Goal: Transaction & Acquisition: Purchase product/service

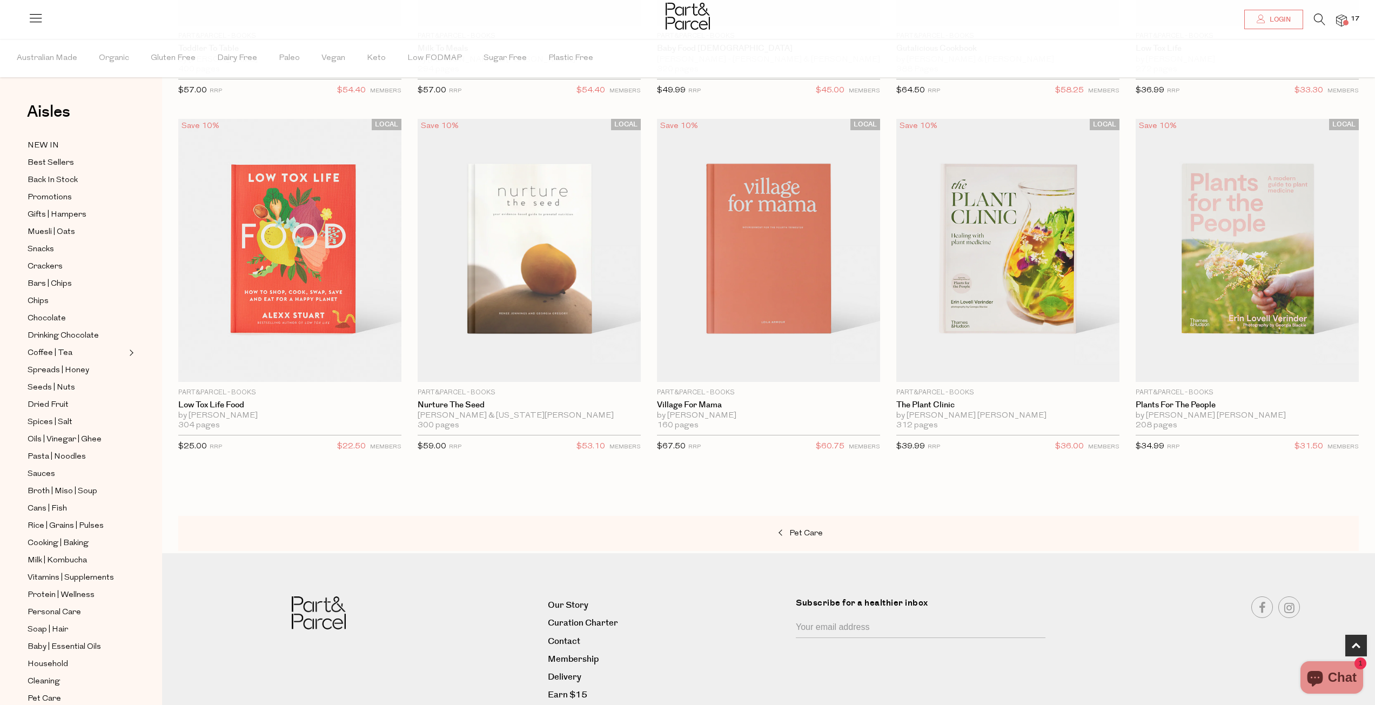
drag, startPoint x: 986, startPoint y: 467, endPoint x: 966, endPoint y: 474, distance: 21.7
drag, startPoint x: 966, startPoint y: 474, endPoint x: 912, endPoint y: 487, distance: 55.0
click at [1342, 21] on img at bounding box center [1341, 21] width 11 height 12
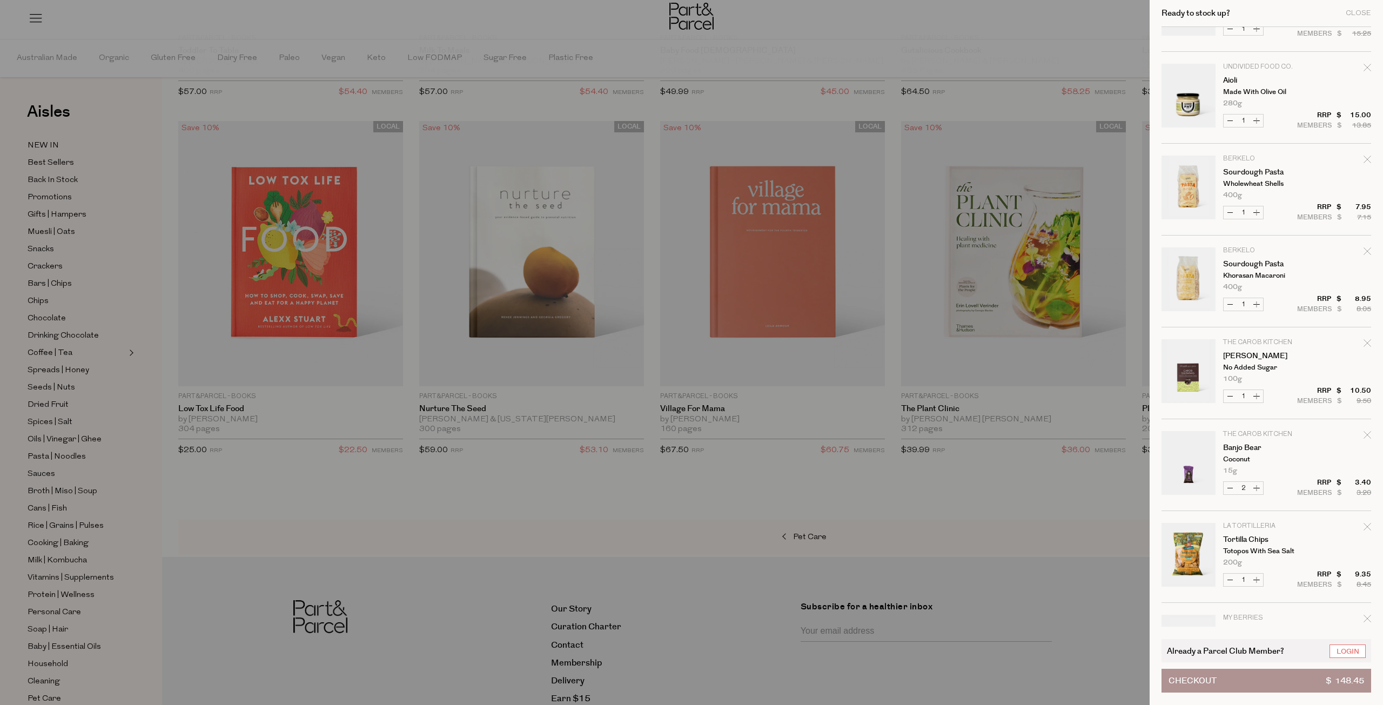
scroll to position [378, 0]
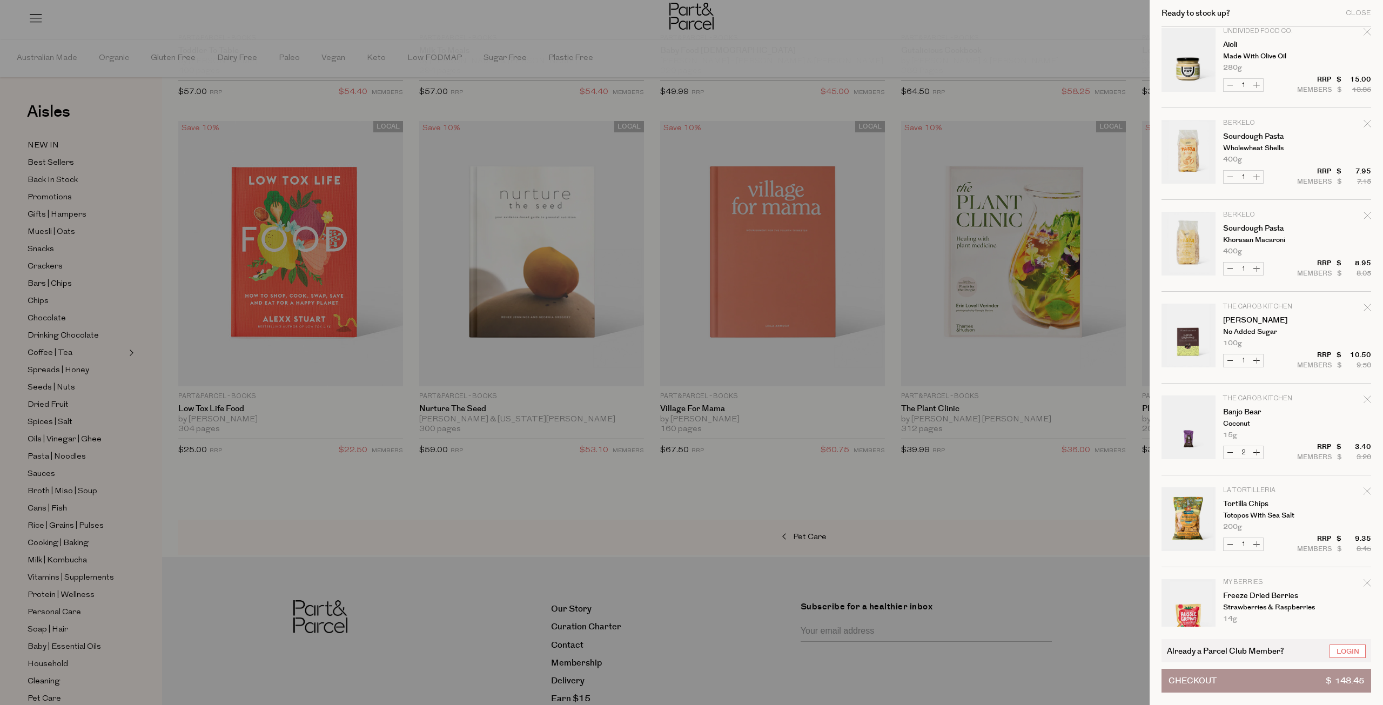
click at [1233, 451] on button "Decrease Banjo Bear" at bounding box center [1230, 452] width 13 height 12
type input "1"
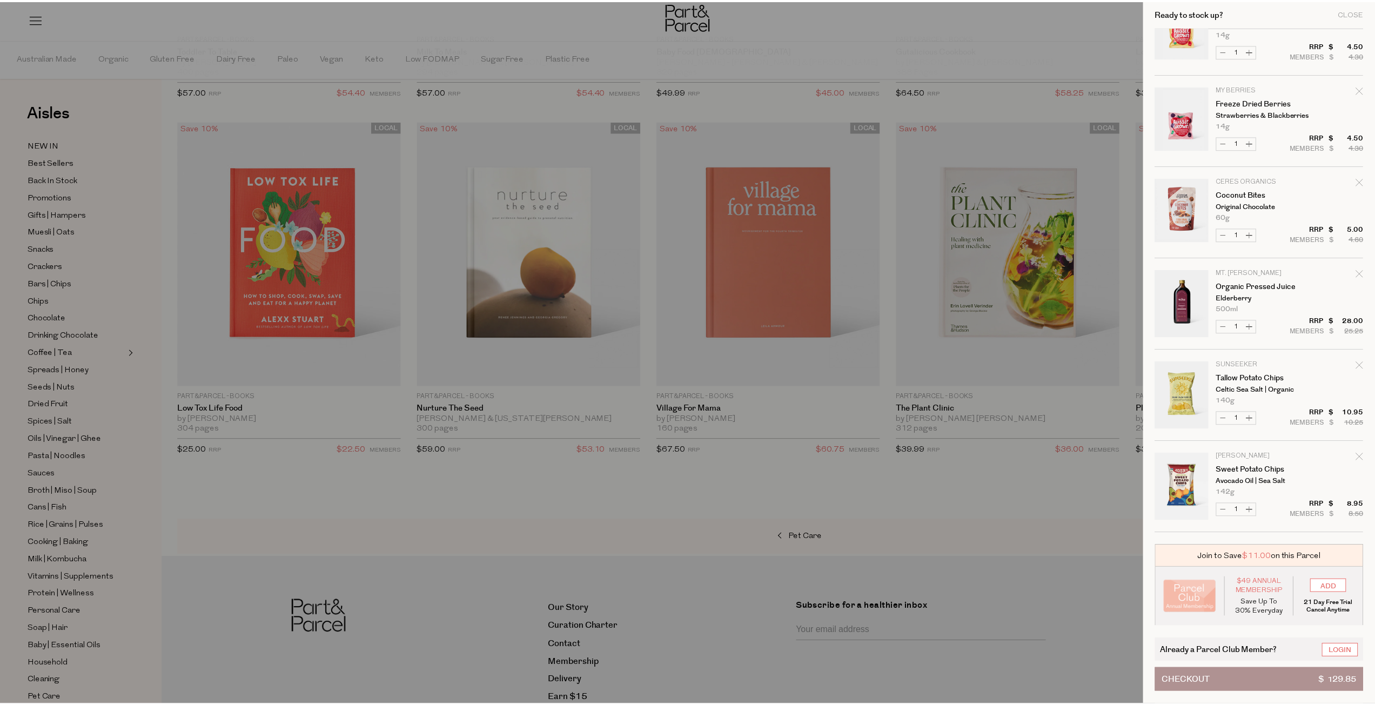
scroll to position [872, 0]
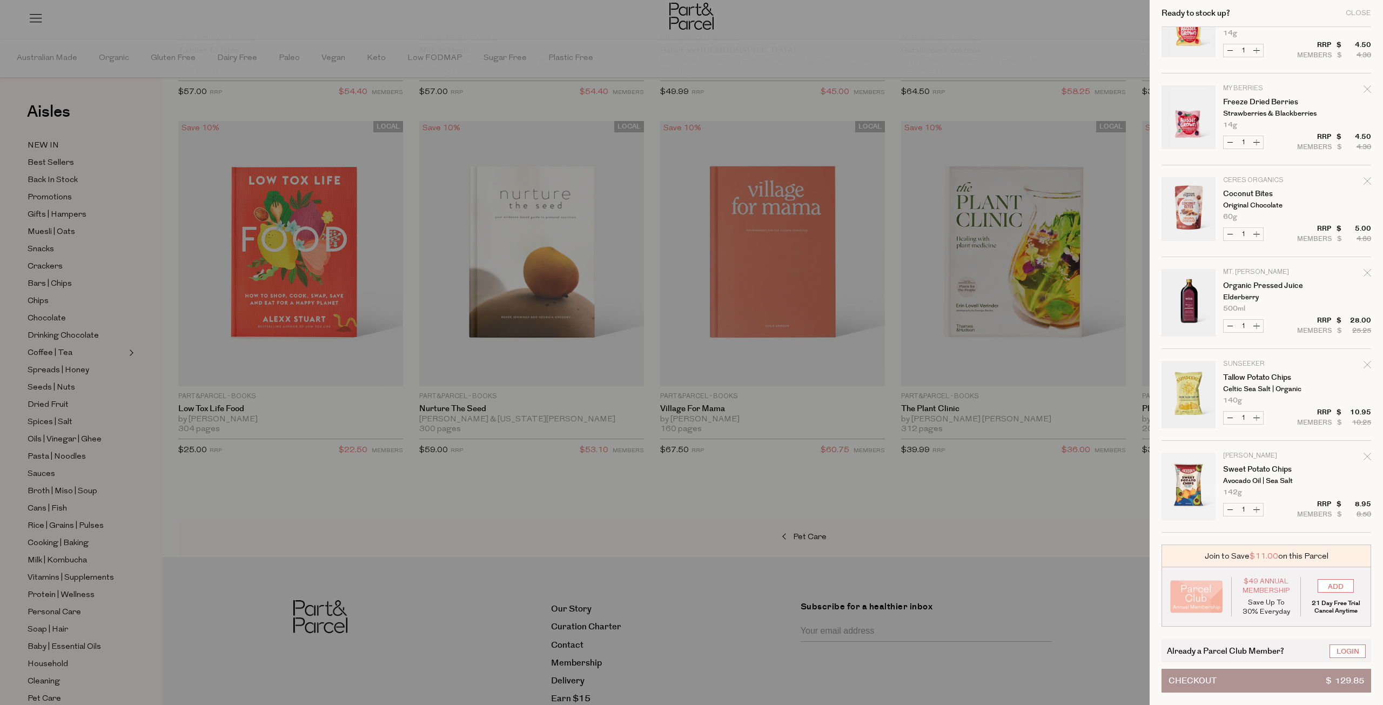
click at [825, 499] on div at bounding box center [691, 352] width 1383 height 705
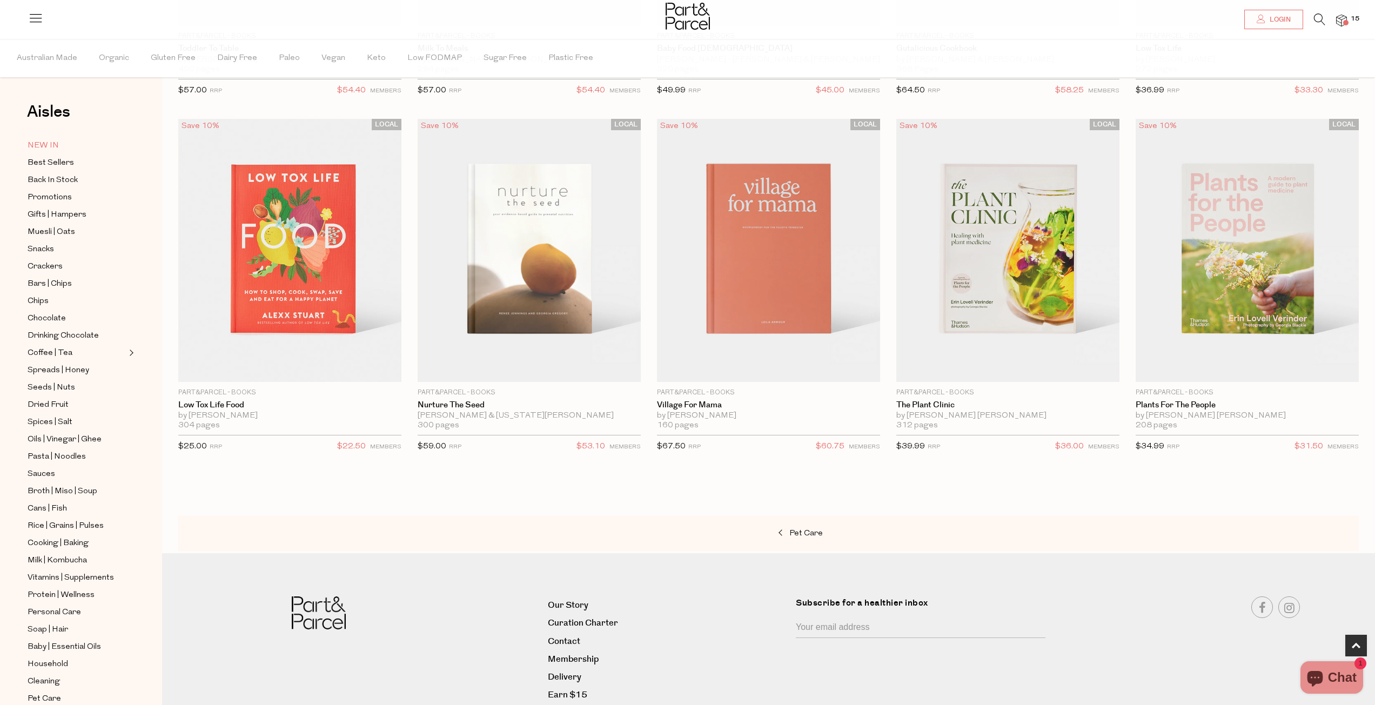
click at [46, 145] on span "NEW IN" at bounding box center [43, 145] width 31 height 13
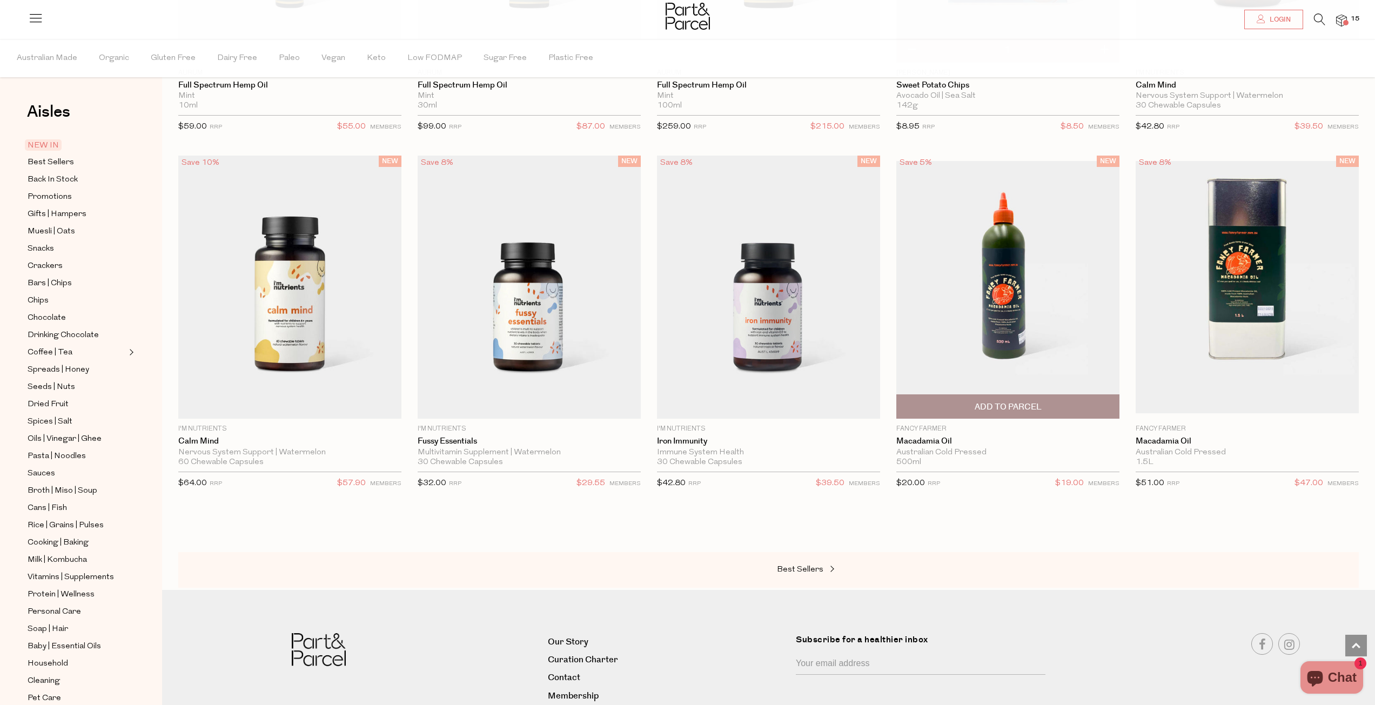
scroll to position [1081, 0]
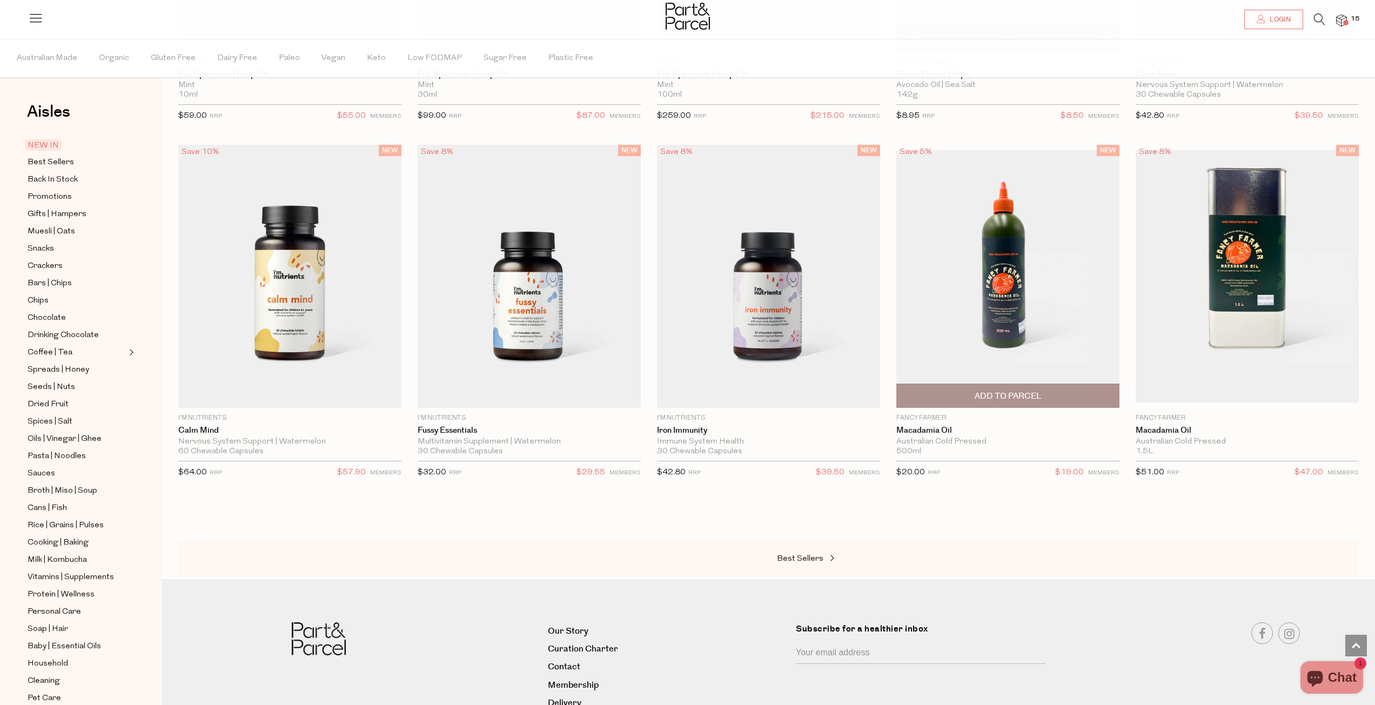
click at [1002, 293] on img at bounding box center [1007, 276] width 223 height 252
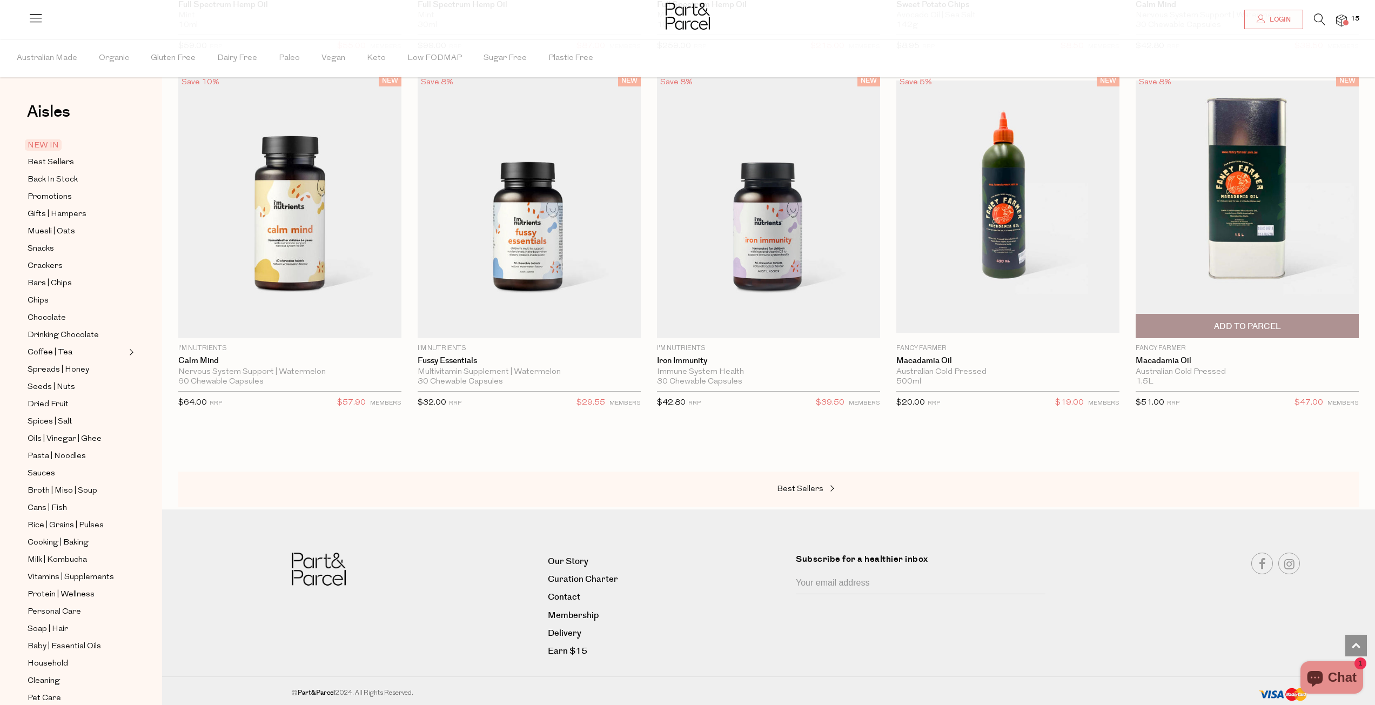
scroll to position [1144, 0]
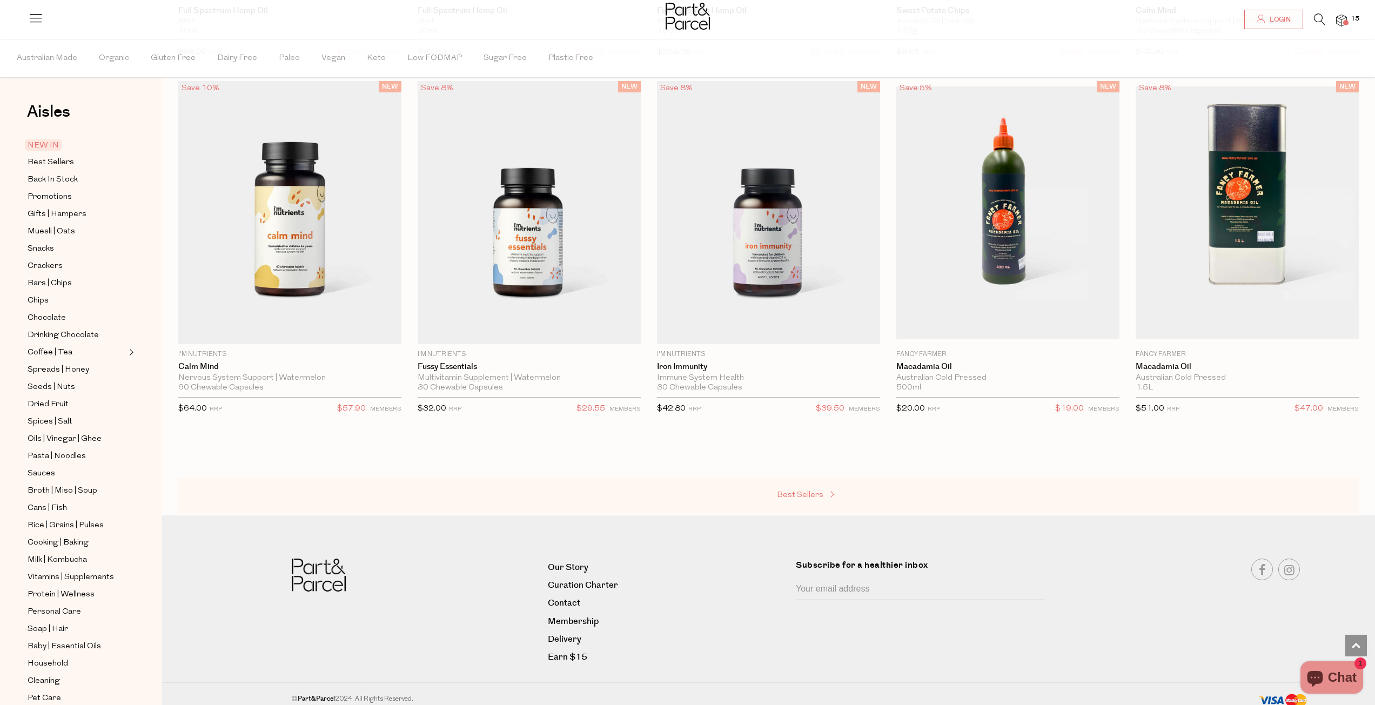
click at [805, 493] on span "Best Sellers" at bounding box center [800, 495] width 46 height 8
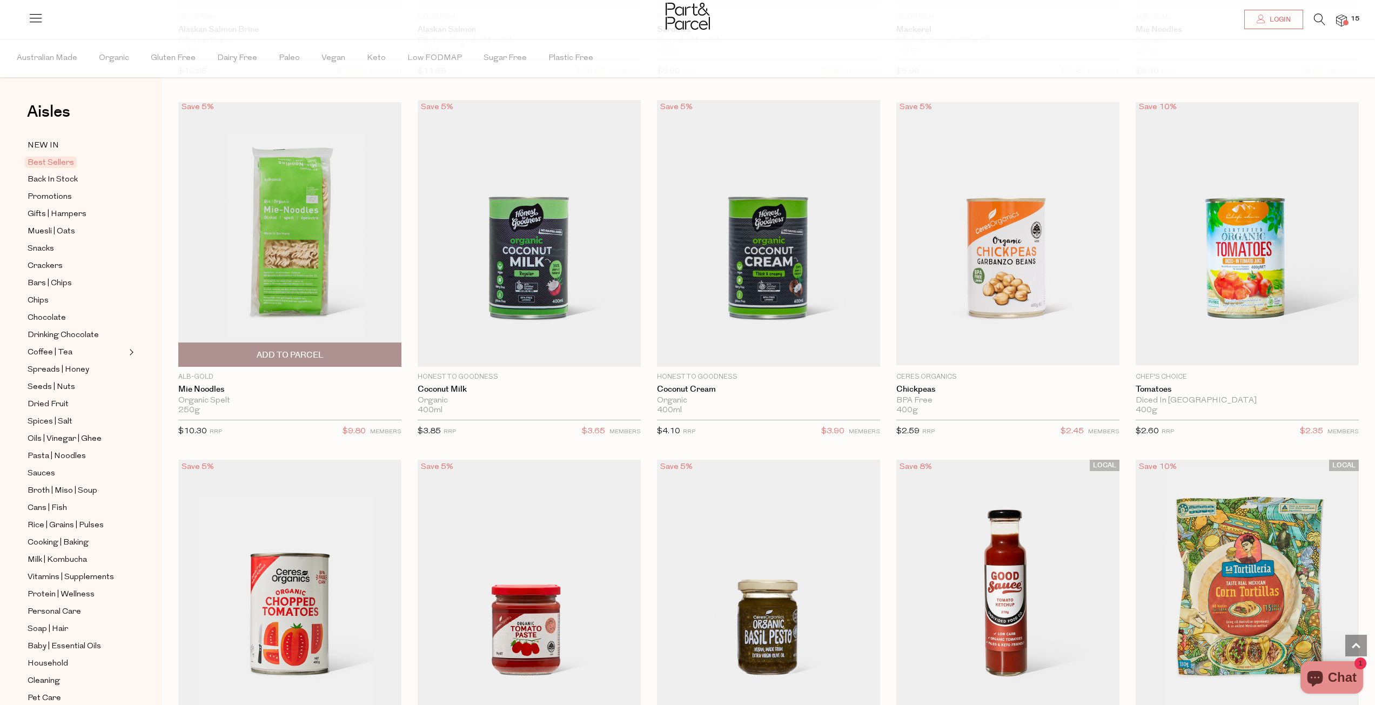
scroll to position [1459, 0]
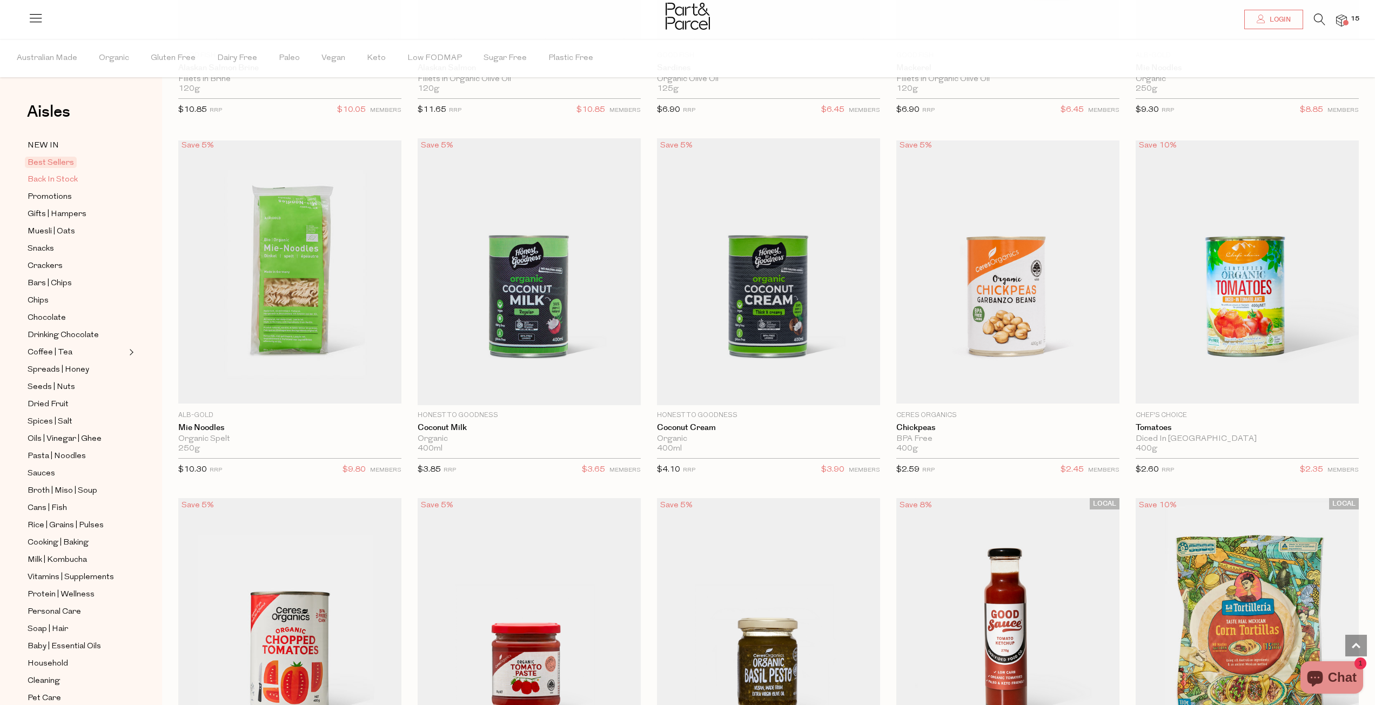
click at [75, 176] on span "Back In Stock" at bounding box center [53, 179] width 50 height 13
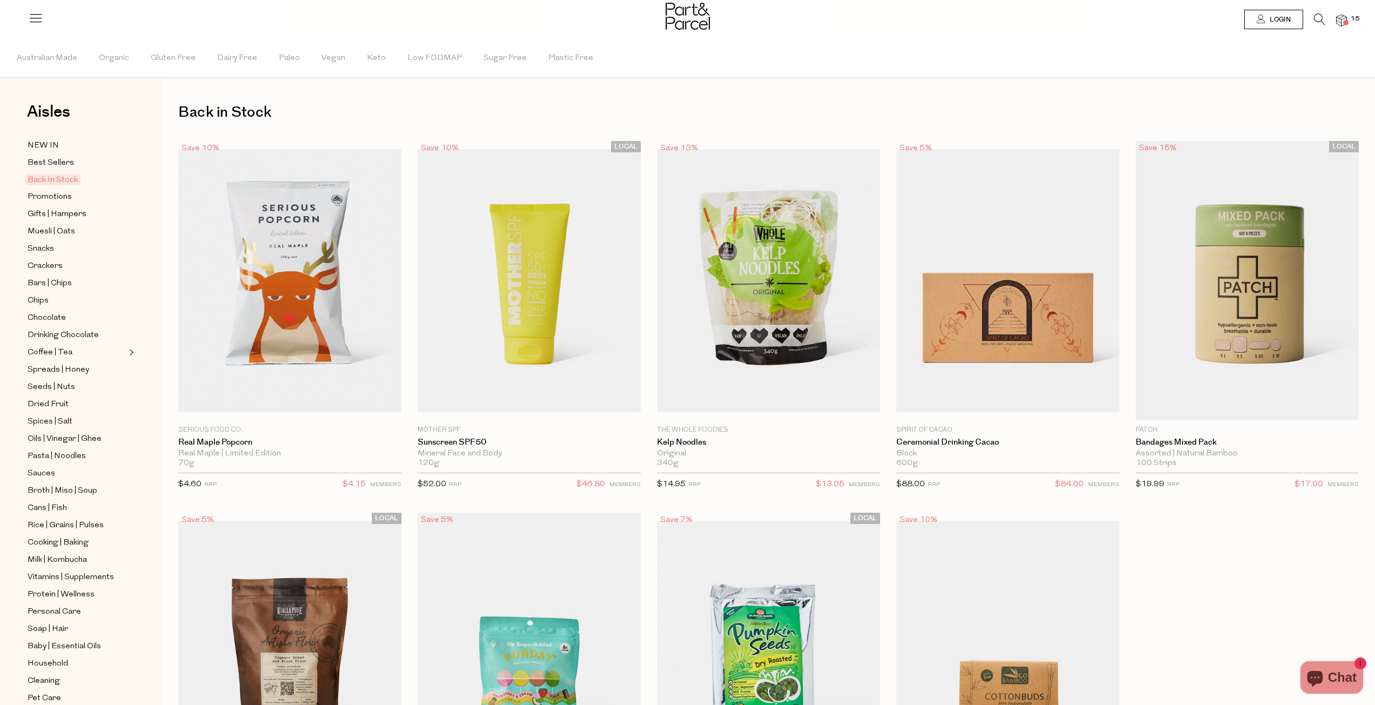
click at [1343, 20] on img at bounding box center [1341, 21] width 11 height 12
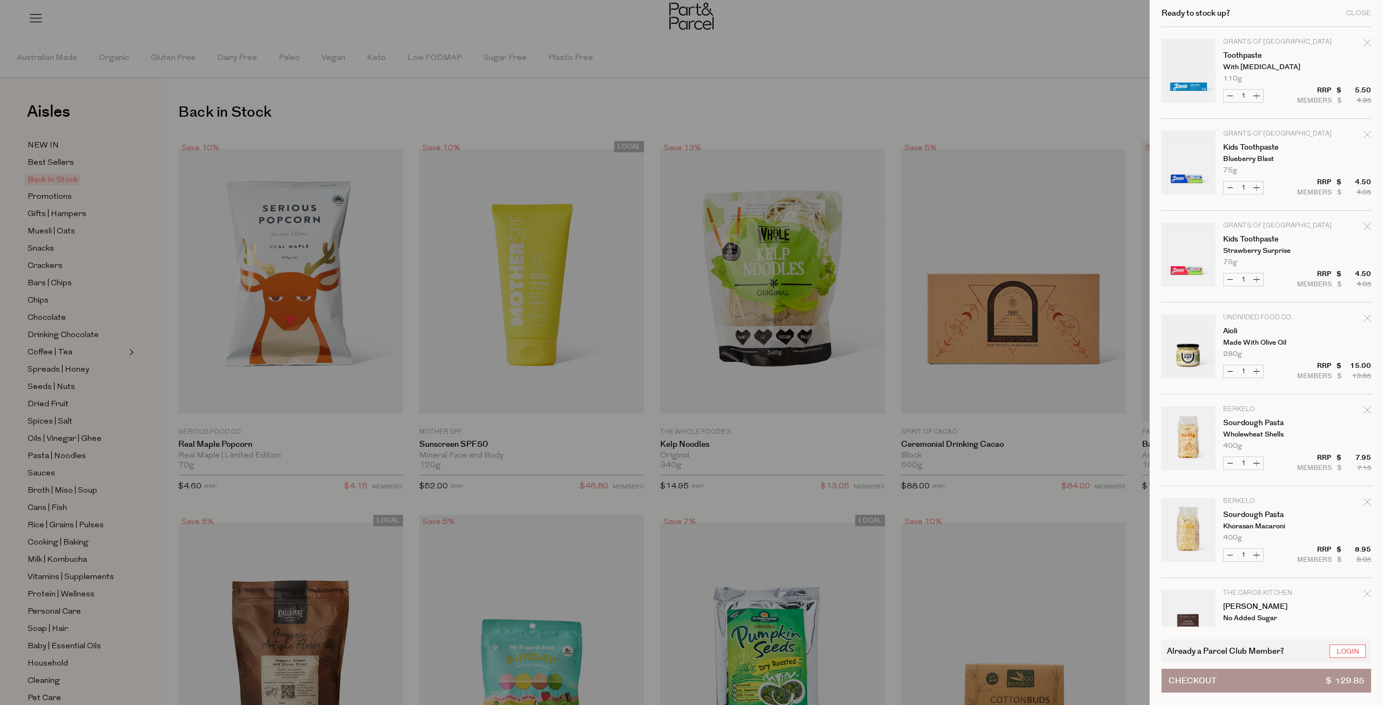
click at [1268, 39] on p "Grants of [GEOGRAPHIC_DATA]" at bounding box center [1265, 42] width 84 height 6
click at [1251, 53] on link "Toothpaste" at bounding box center [1265, 56] width 84 height 8
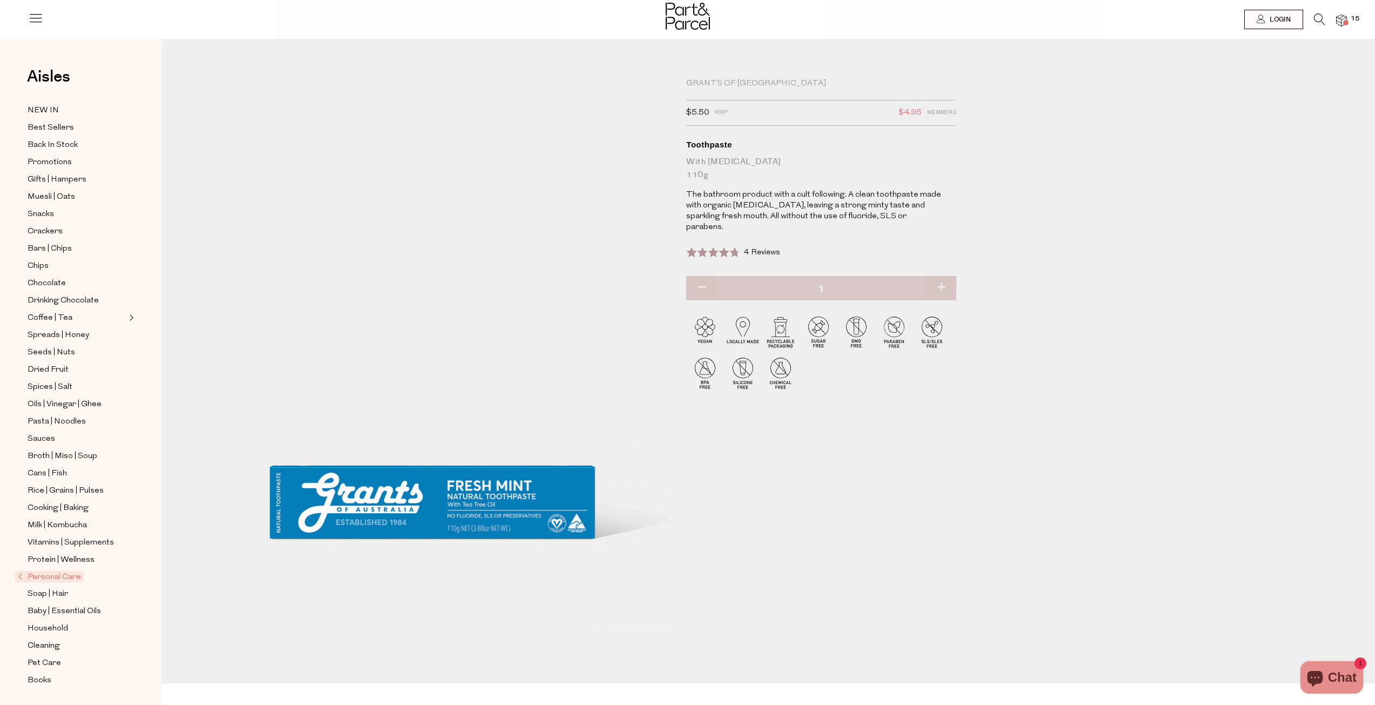
click at [69, 571] on span "Personal Care" at bounding box center [49, 576] width 69 height 11
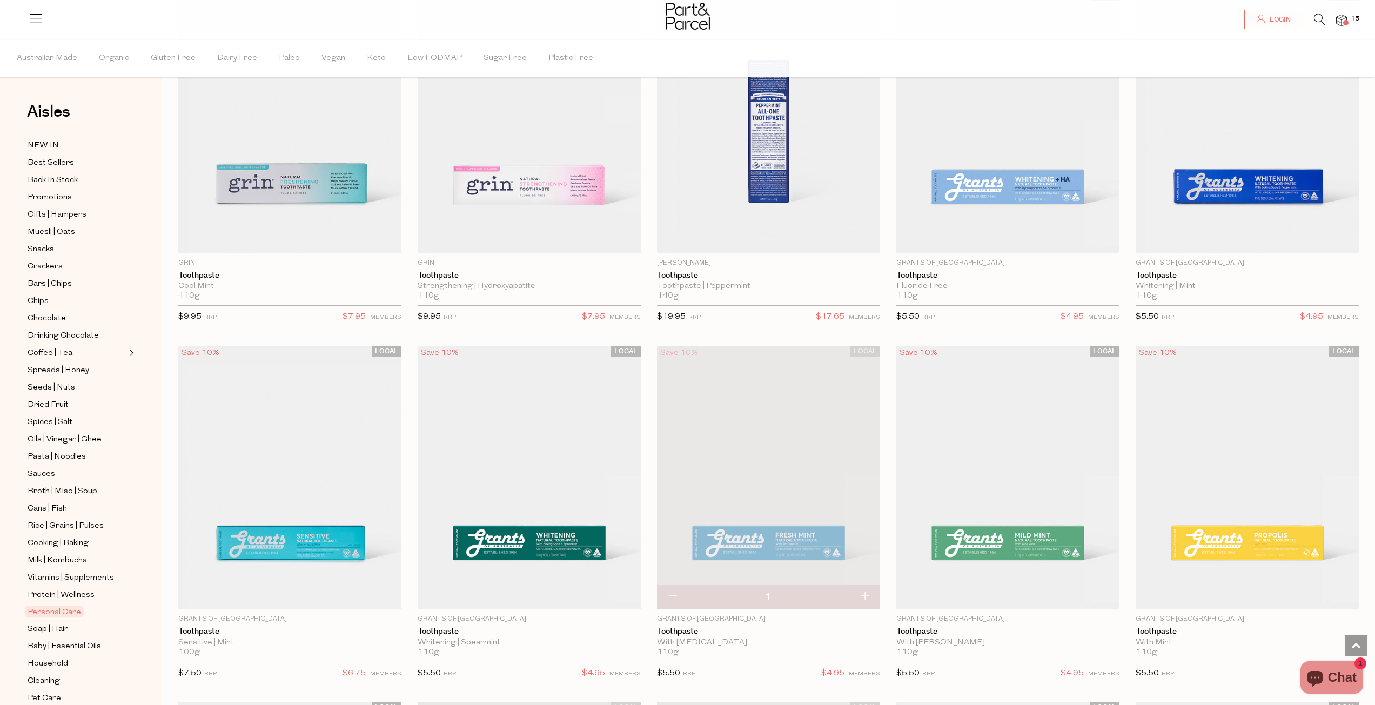
scroll to position [1945, 0]
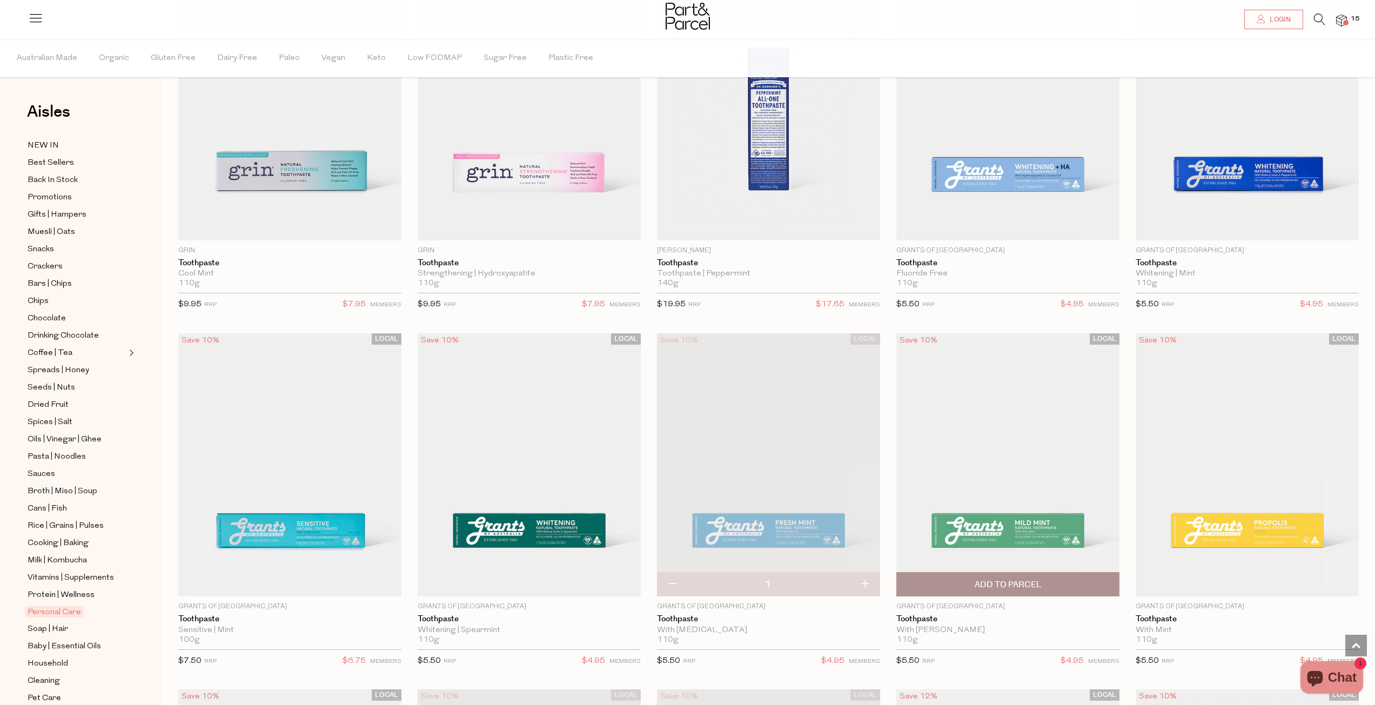
click at [987, 581] on span "Add To Parcel" at bounding box center [1008, 584] width 67 height 11
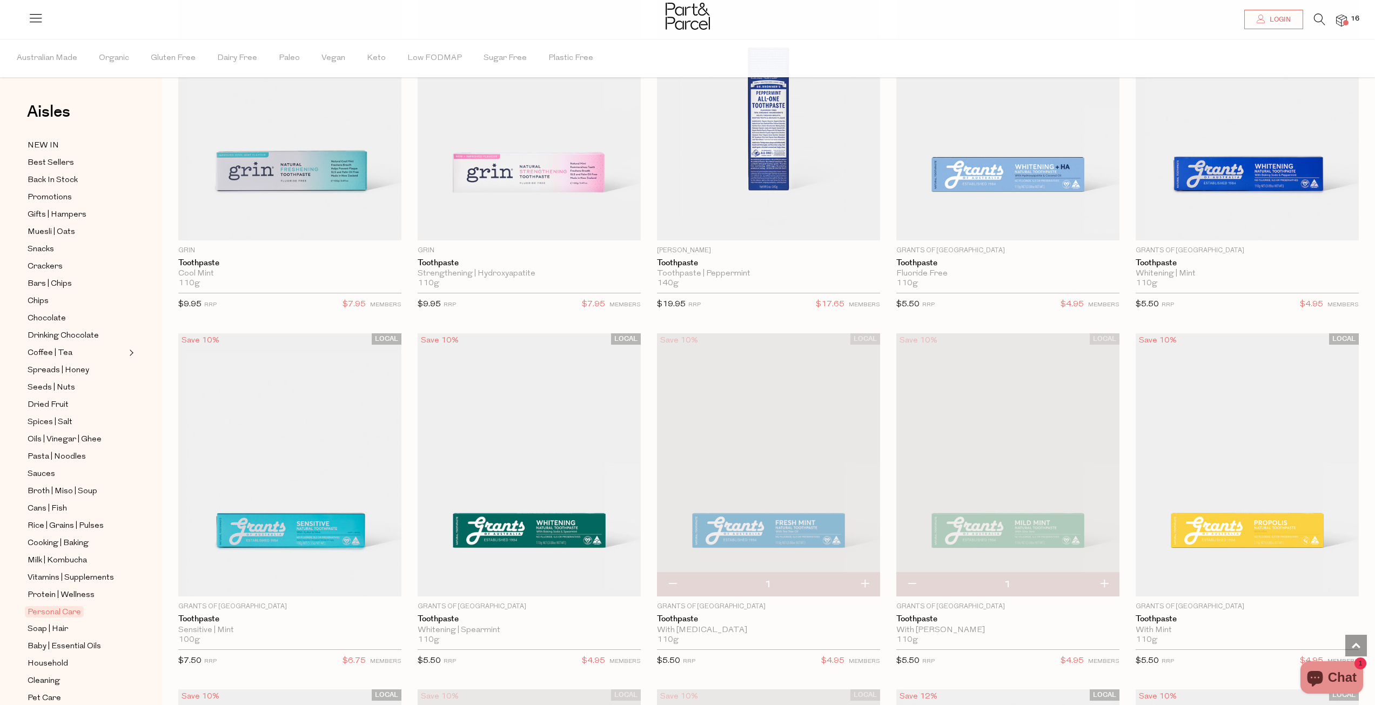
click at [673, 580] on button "button" at bounding box center [672, 585] width 31 height 24
type input "0"
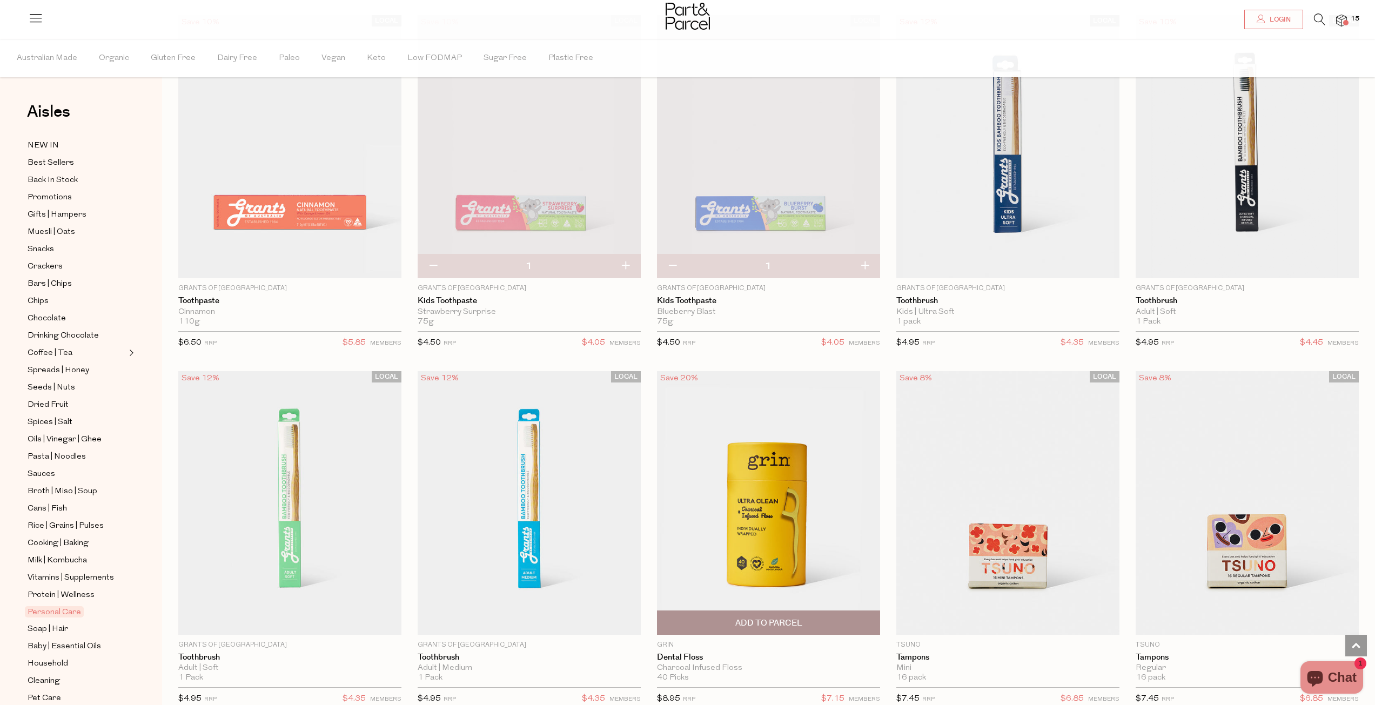
scroll to position [2702, 0]
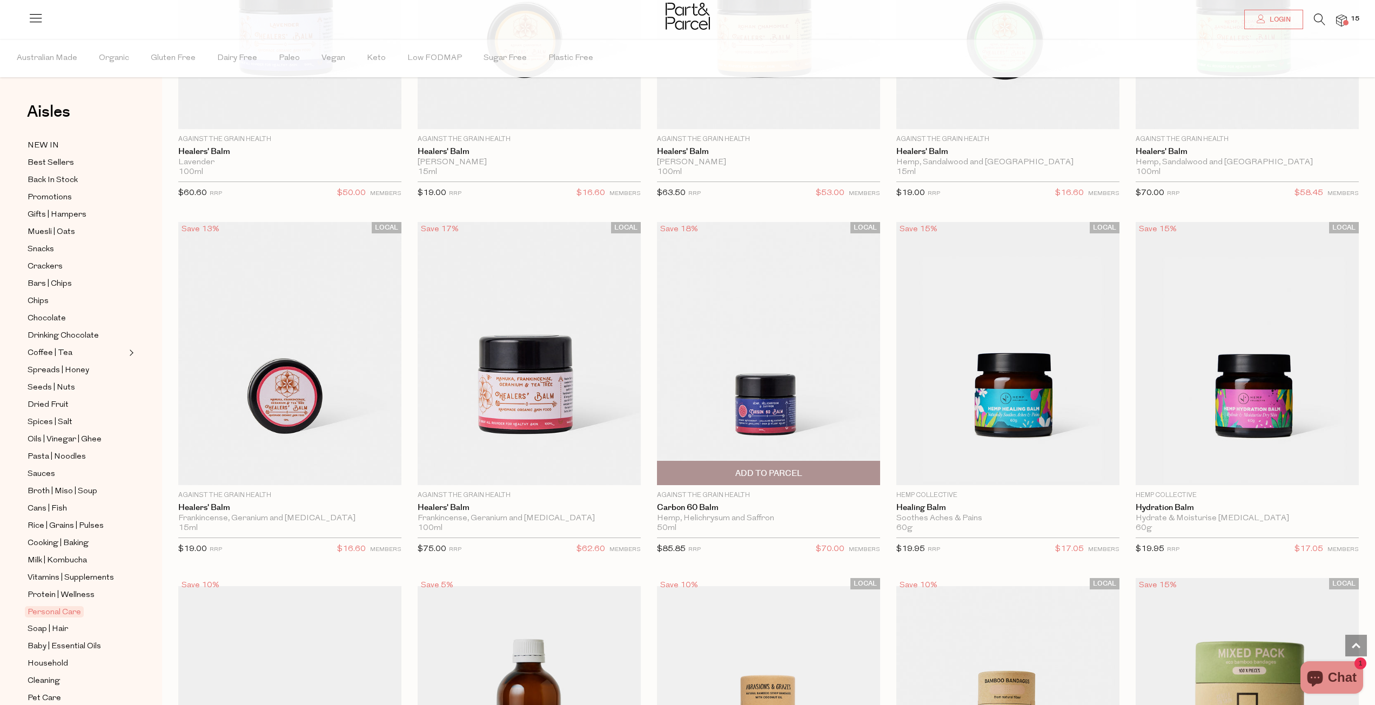
scroll to position [5241, 0]
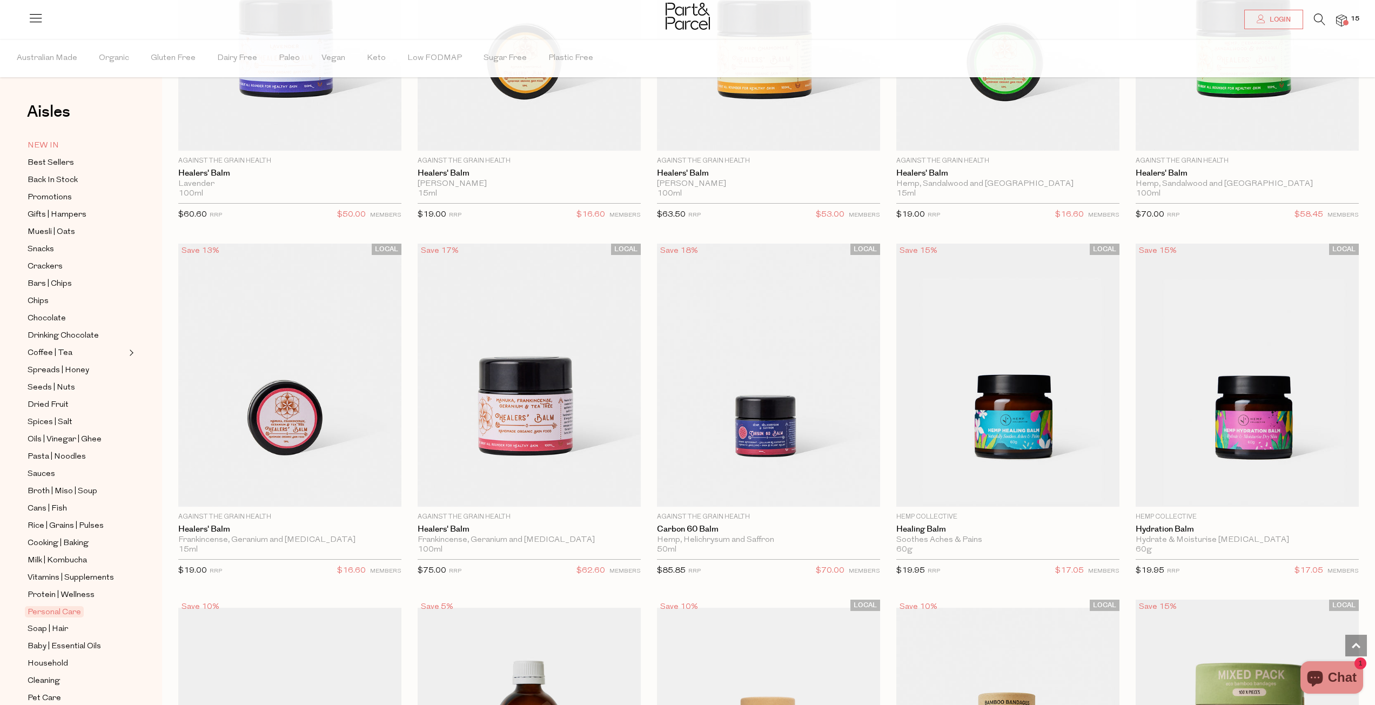
click at [62, 146] on link "NEW IN" at bounding box center [77, 146] width 98 height 14
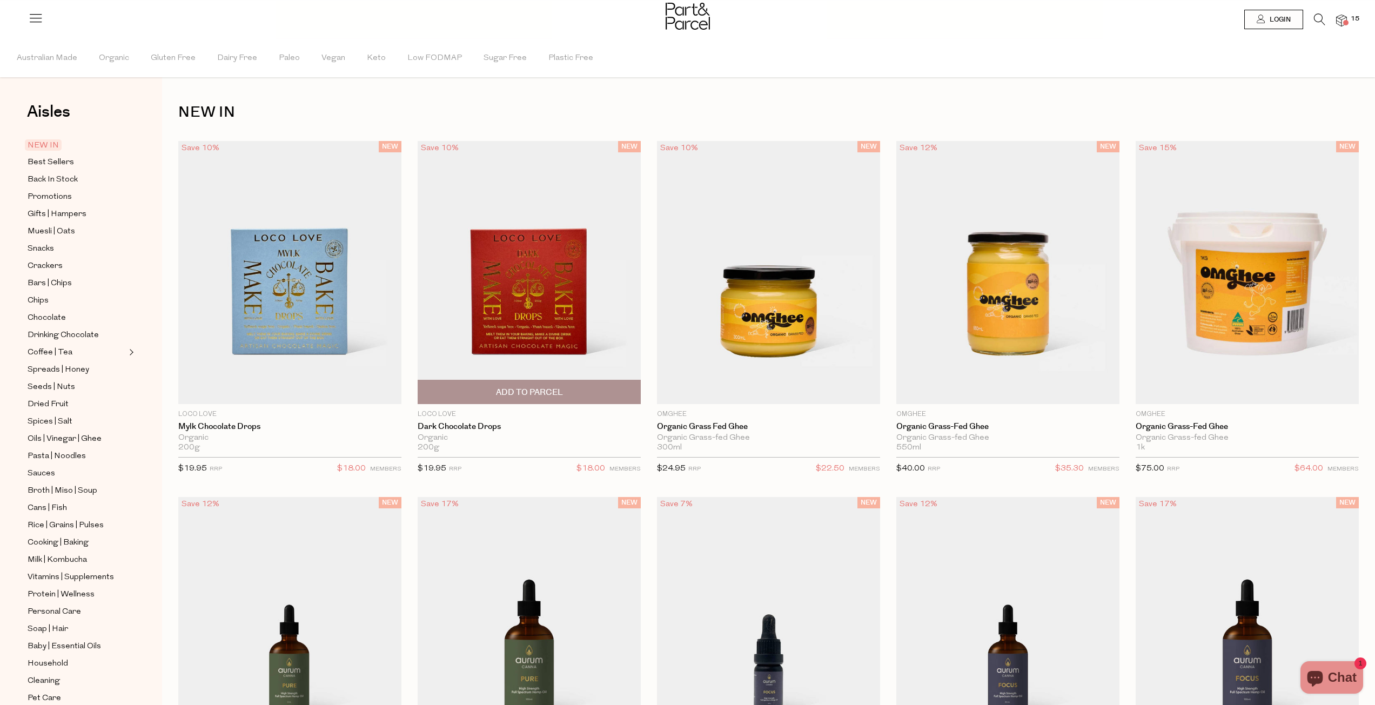
click at [529, 327] on img at bounding box center [529, 272] width 223 height 263
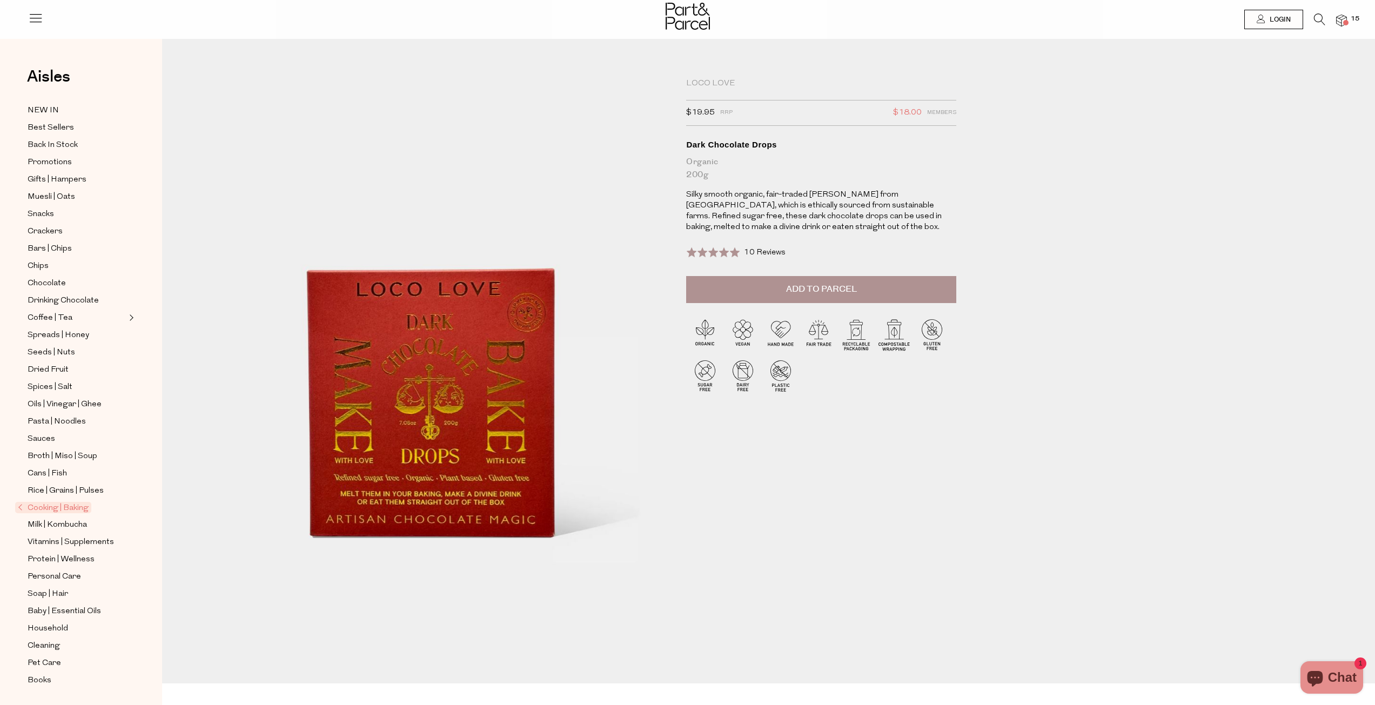
click at [1344, 19] on img at bounding box center [1341, 21] width 11 height 12
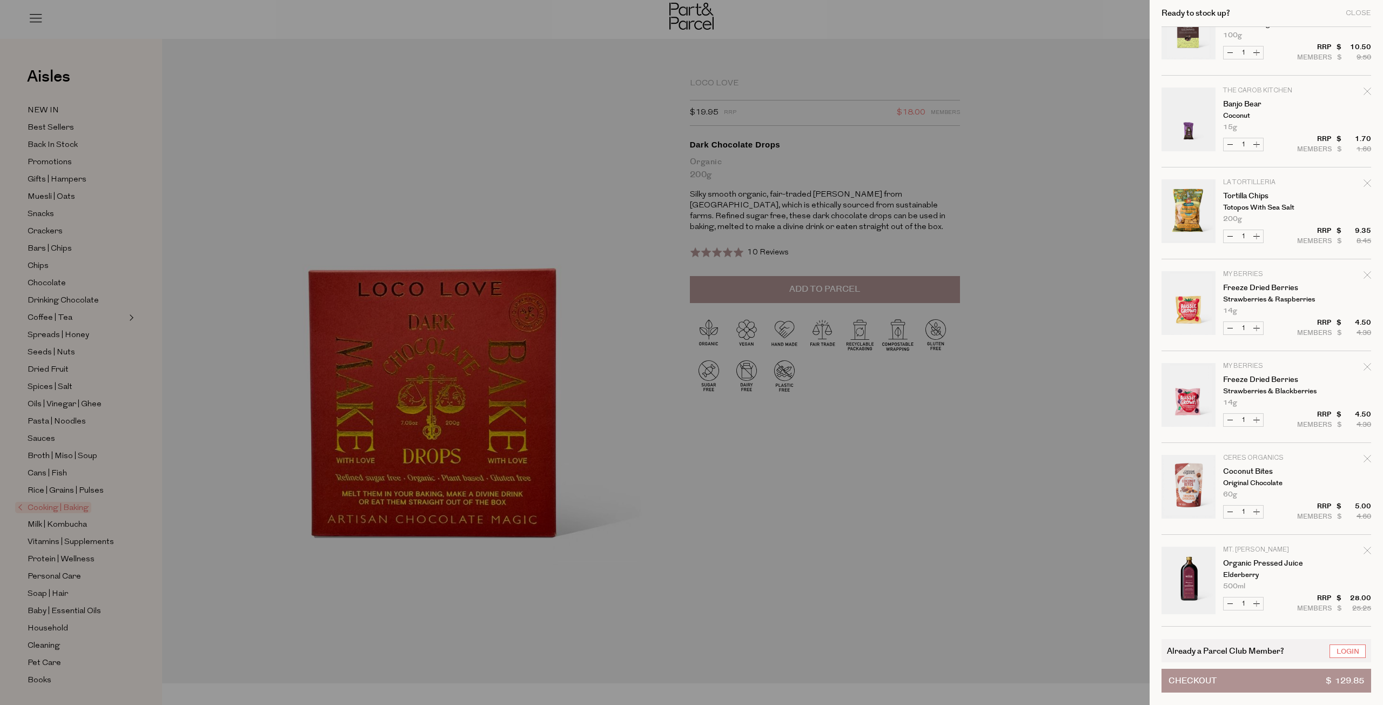
scroll to position [872, 0]
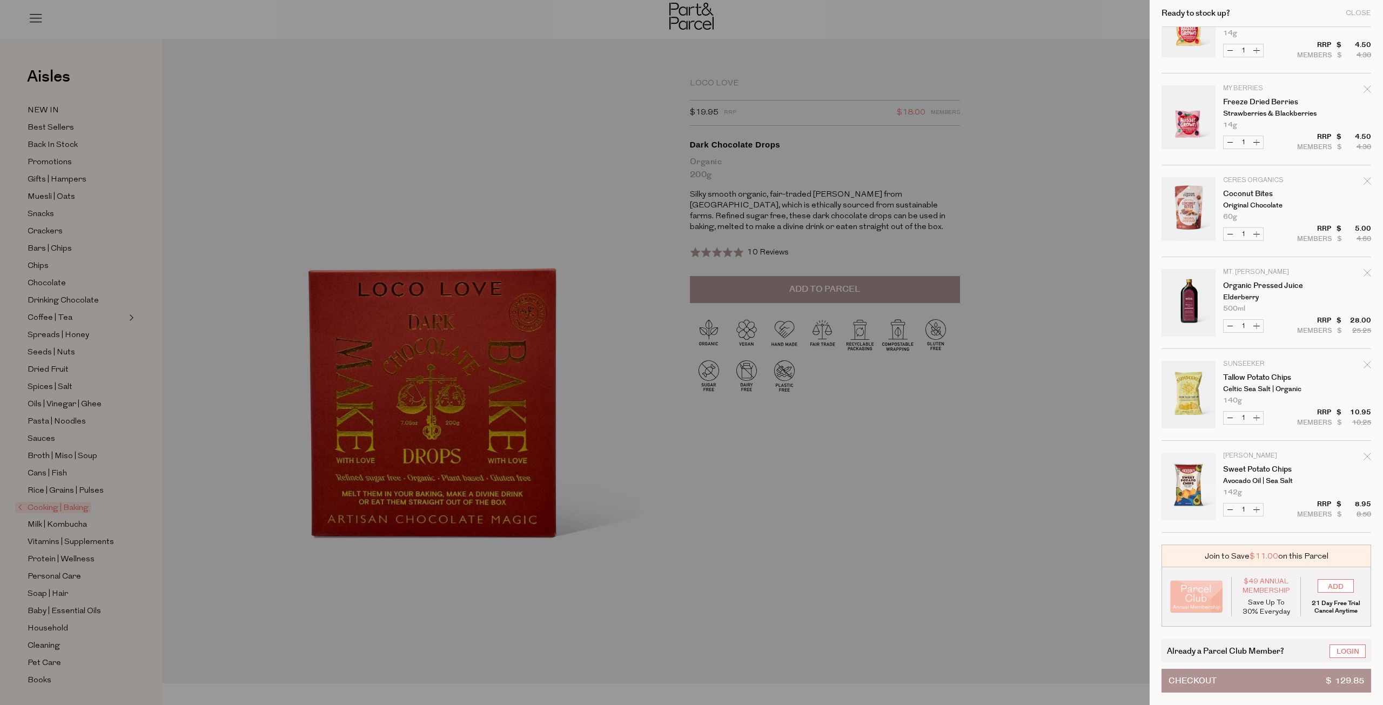
click at [1254, 684] on button "Checkout $ 129.85" at bounding box center [1267, 681] width 210 height 24
